Goal: Communication & Community: Answer question/provide support

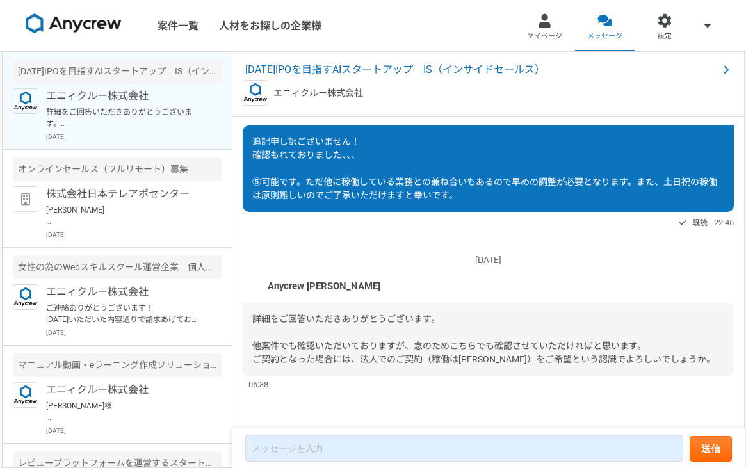
scroll to position [1364, 0]
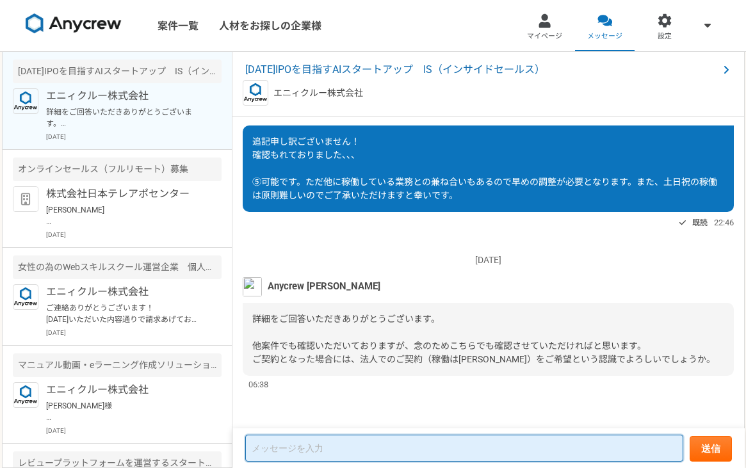
click at [310, 454] on textarea at bounding box center [464, 448] width 438 height 27
type textarea "はい、おっしゃる通りです！"
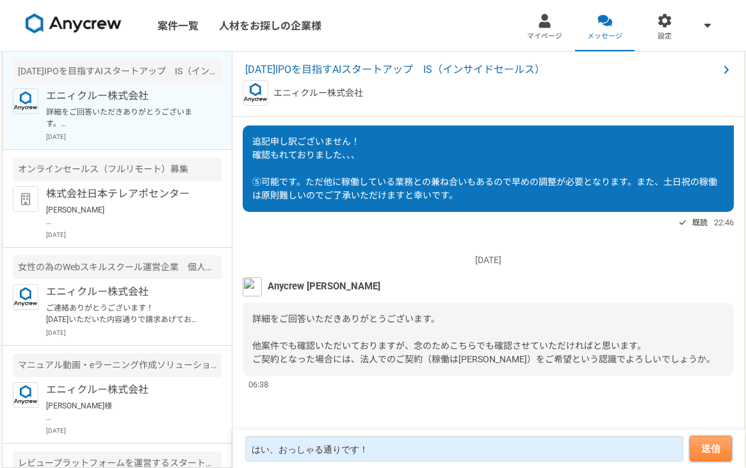
click at [709, 447] on button "送信" at bounding box center [711, 449] width 42 height 26
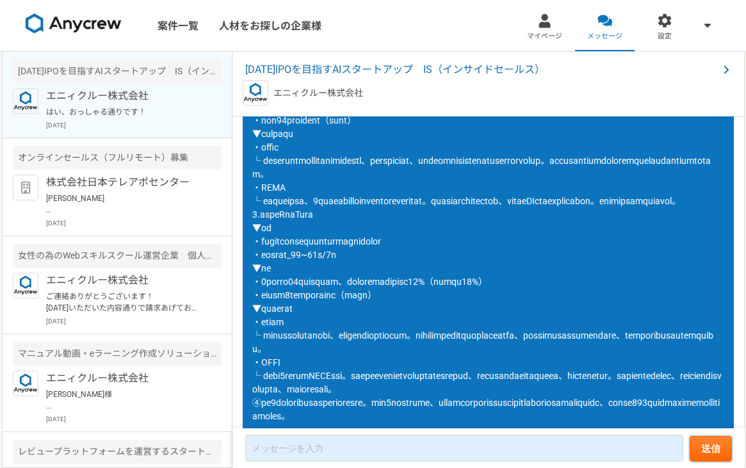
scroll to position [955, 0]
